Goal: Task Accomplishment & Management: Use online tool/utility

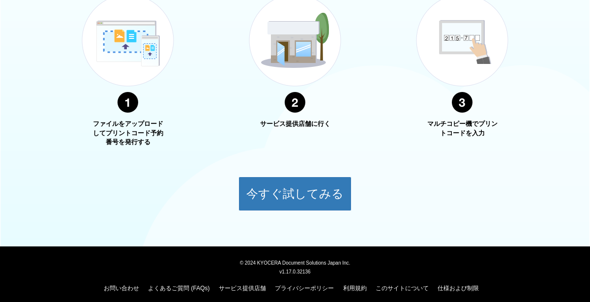
scroll to position [405, 0]
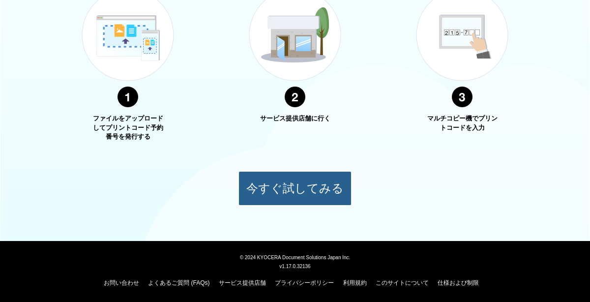
click at [318, 182] on button "今すぐ試してみる" at bounding box center [295, 188] width 113 height 34
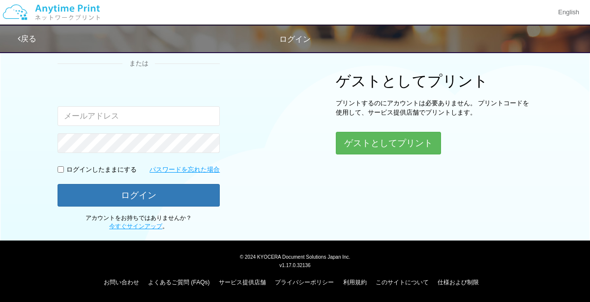
scroll to position [94, 0]
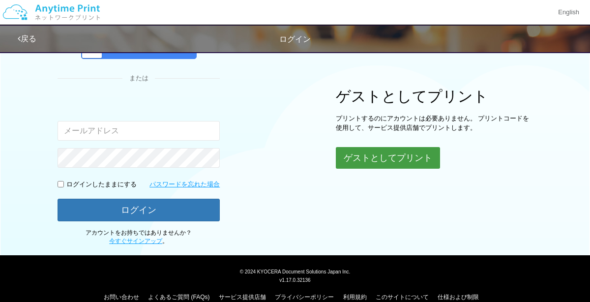
click at [409, 159] on button "ゲストとしてプリント" at bounding box center [388, 158] width 104 height 22
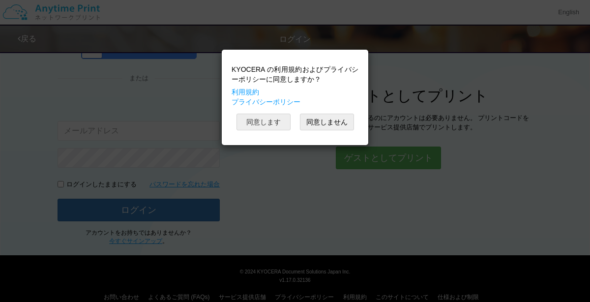
click at [271, 120] on button "同意します" at bounding box center [264, 122] width 54 height 17
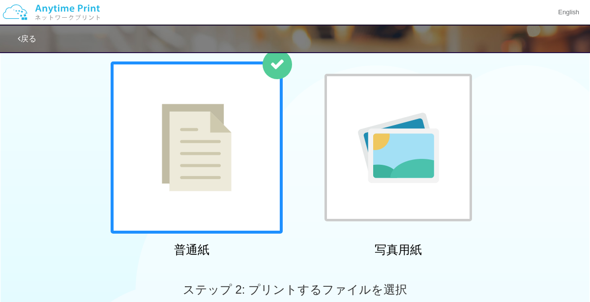
click at [417, 142] on img at bounding box center [398, 148] width 81 height 70
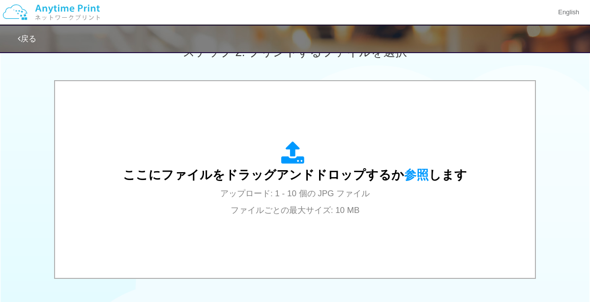
scroll to position [292, 0]
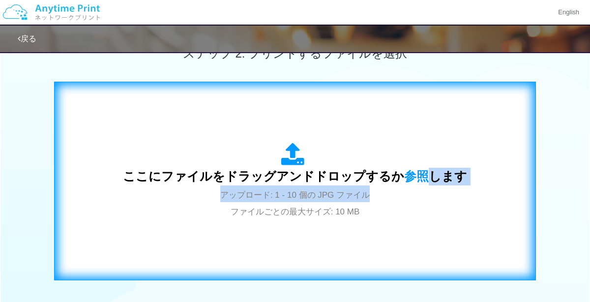
click at [453, 221] on div "ここにファイルをドラッグアンドドロップするか 参照 します アップロード: 1 - 10 個の JPG ファイル ファイルごとの最大サイズ: 10 MB" at bounding box center [294, 181] width 461 height 178
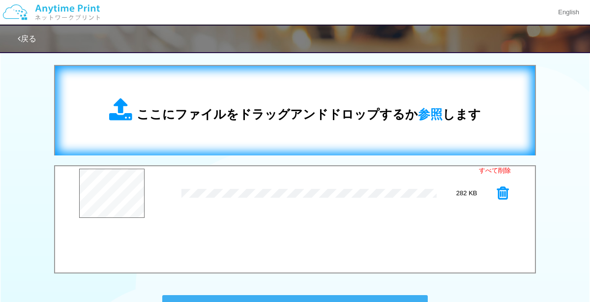
scroll to position [308, 0]
click at [434, 115] on span "参照" at bounding box center [430, 115] width 25 height 14
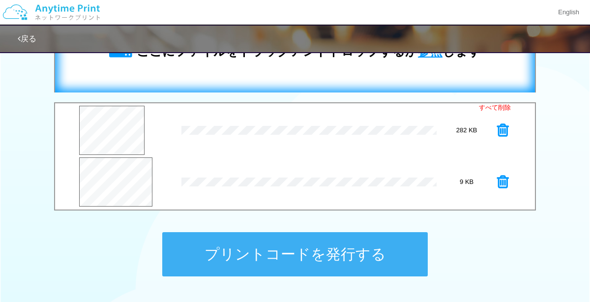
scroll to position [372, 0]
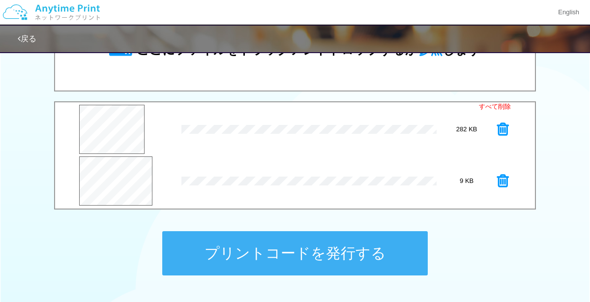
click at [220, 259] on button "プリントコードを発行する" at bounding box center [295, 253] width 266 height 44
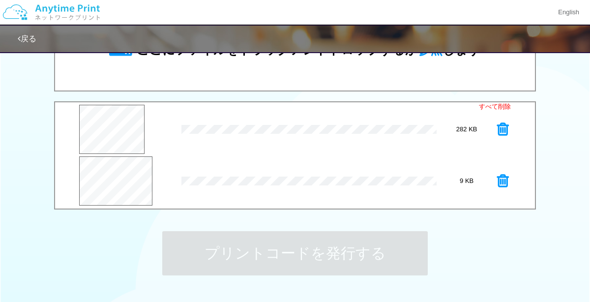
scroll to position [0, 0]
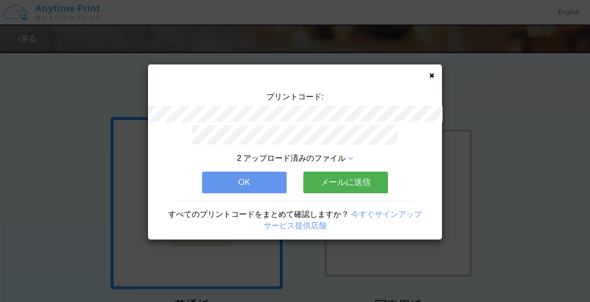
click at [283, 184] on button "OK" at bounding box center [244, 183] width 85 height 22
